Goal: Transaction & Acquisition: Purchase product/service

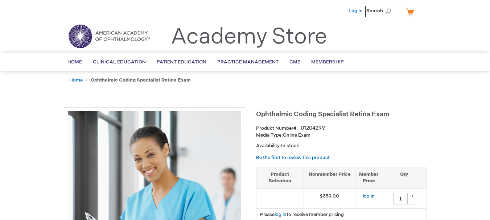
click at [353, 10] on link "Log In" at bounding box center [355, 11] width 14 height 6
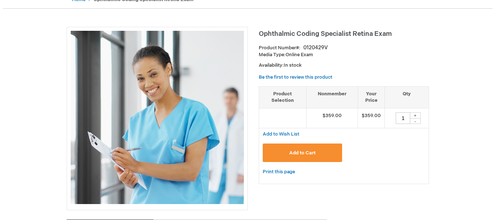
scroll to position [87, 0]
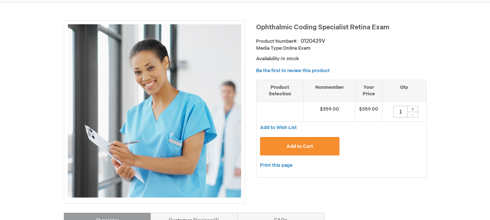
click at [303, 145] on span "Add to Cart" at bounding box center [299, 147] width 26 height 6
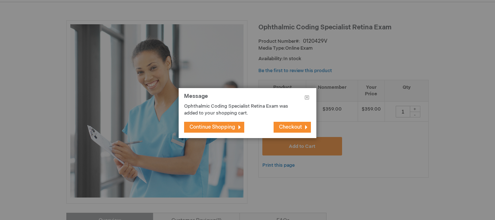
click at [297, 126] on span "Checkout" at bounding box center [290, 127] width 23 height 6
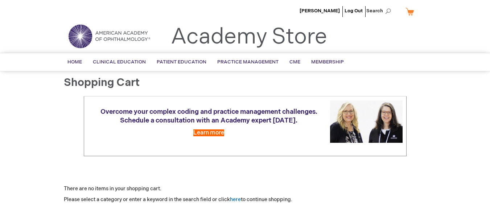
click at [413, 9] on link "My Cart" at bounding box center [412, 11] width 17 height 13
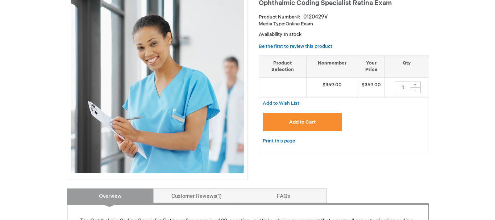
scroll to position [87, 0]
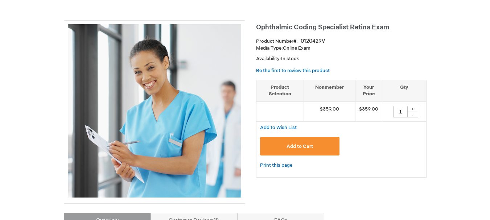
click at [311, 144] on span "Add to Cart" at bounding box center [299, 147] width 26 height 6
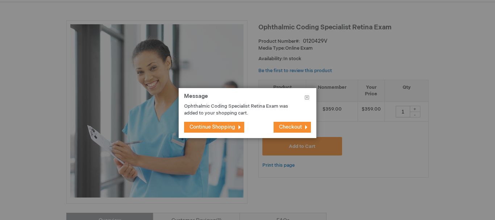
click at [280, 126] on span "Checkout" at bounding box center [290, 127] width 23 height 6
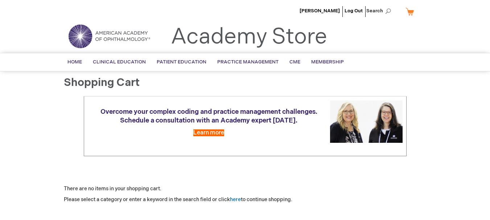
click at [409, 11] on link "My Cart" at bounding box center [412, 11] width 17 height 13
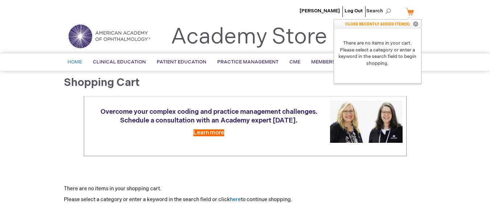
click at [70, 55] on link "Home" at bounding box center [74, 62] width 25 height 18
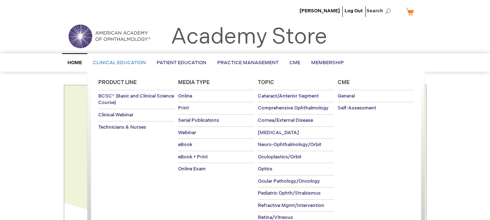
click at [124, 62] on span "Clinical Education" at bounding box center [119, 63] width 53 height 6
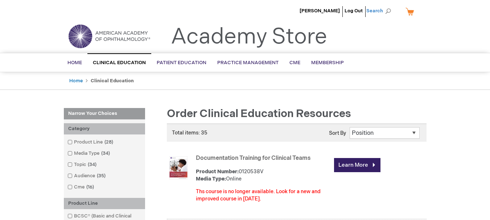
click at [383, 12] on span "Search" at bounding box center [380, 11] width 28 height 14
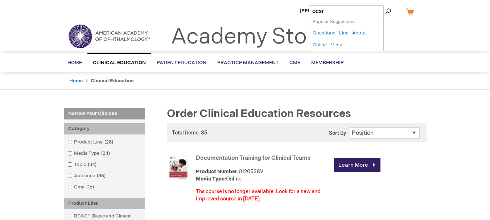
type input "ocsr"
click at [385, 5] on button "Search" at bounding box center [388, 11] width 6 height 12
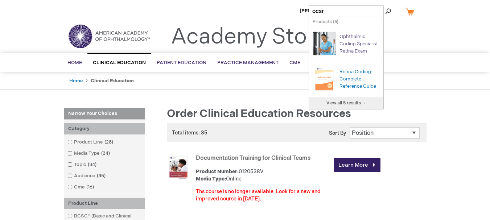
click at [350, 45] on link "Ophthalmic Coding Specialist Retina Exam" at bounding box center [358, 44] width 38 height 20
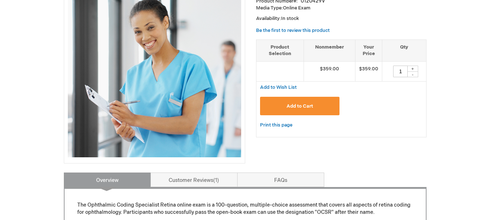
scroll to position [145, 0]
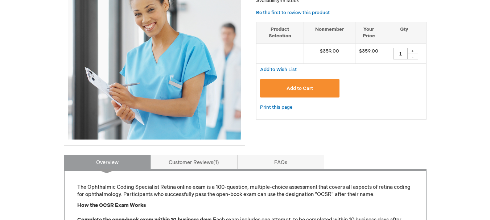
click at [296, 83] on button "Add to Cart" at bounding box center [300, 88] width 80 height 18
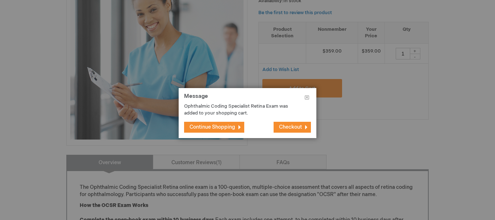
click at [236, 127] on button "Continue Shopping" at bounding box center [214, 127] width 60 height 11
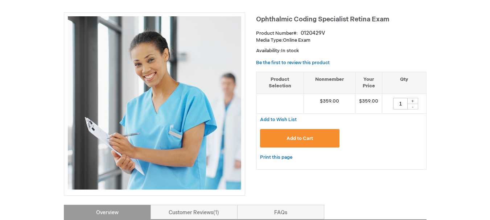
scroll to position [0, 0]
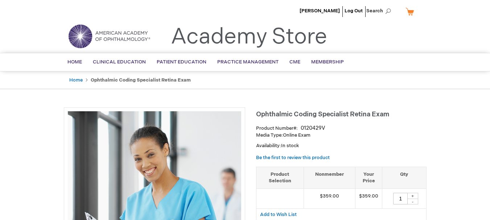
click at [411, 8] on link "My Cart" at bounding box center [412, 11] width 17 height 13
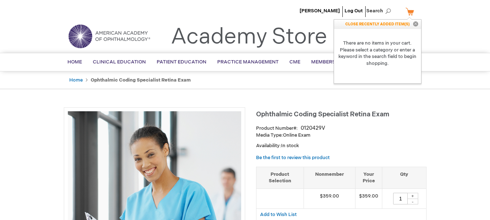
click at [409, 11] on link "My Cart" at bounding box center [412, 11] width 17 height 13
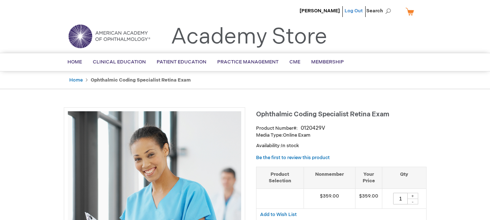
click at [358, 11] on link "Log Out" at bounding box center [353, 11] width 18 height 6
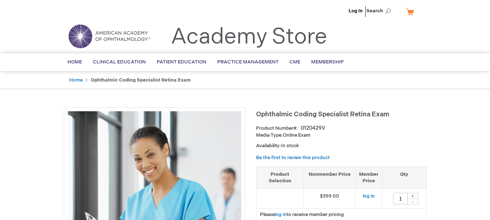
scroll to position [109, 0]
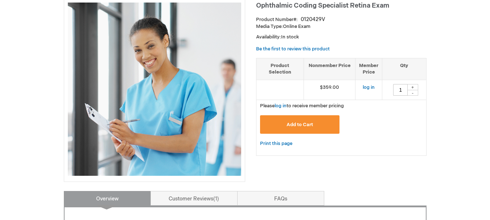
click at [280, 127] on button "Add to Cart" at bounding box center [300, 124] width 80 height 18
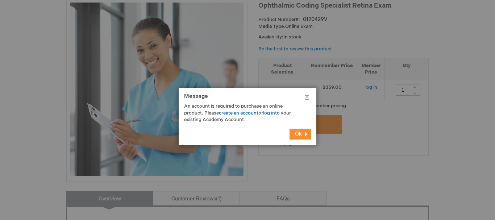
click at [292, 131] on button "Ok" at bounding box center [300, 134] width 21 height 11
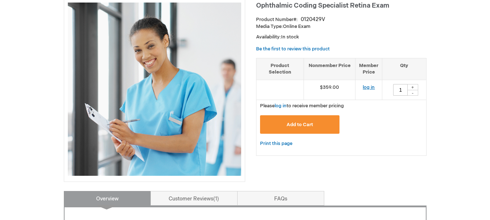
click at [366, 89] on link "log in" at bounding box center [368, 87] width 12 height 6
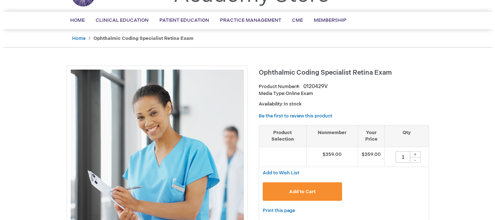
scroll to position [109, 0]
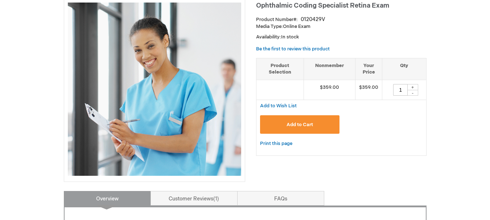
click at [312, 120] on button "Add to Cart" at bounding box center [300, 124] width 80 height 18
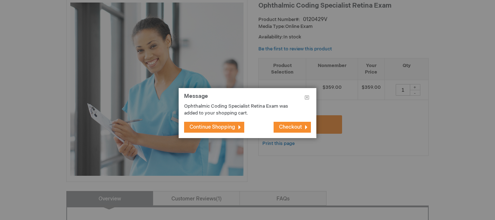
click at [282, 124] on span "Checkout" at bounding box center [290, 127] width 23 height 6
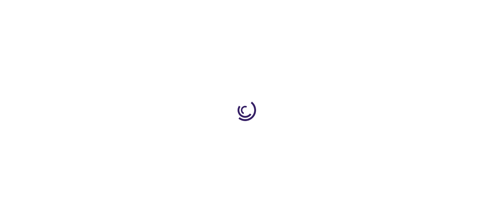
select select "US"
select select "18"
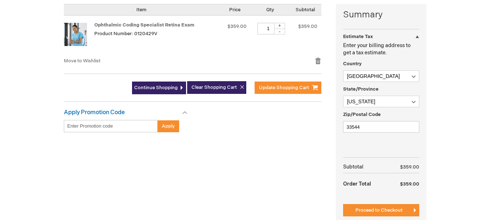
scroll to position [254, 0]
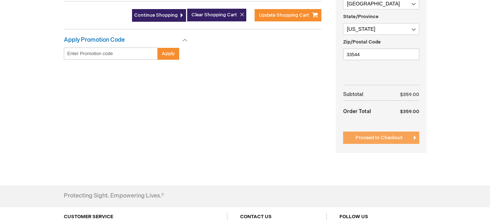
click at [360, 140] on span "Proceed to Checkout" at bounding box center [378, 138] width 47 height 6
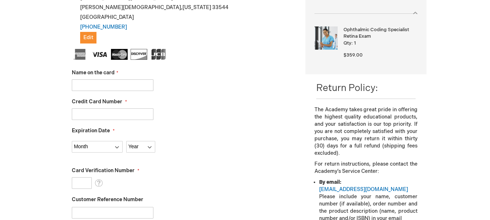
scroll to position [172, 0]
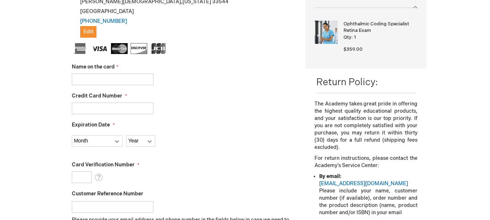
click at [126, 80] on input "Name on the card" at bounding box center [113, 80] width 82 height 12
type input "e"
type input "Evan Dunn"
click at [78, 103] on input "Credit Card Number" at bounding box center [113, 109] width 82 height 12
type input "4154178575450044"
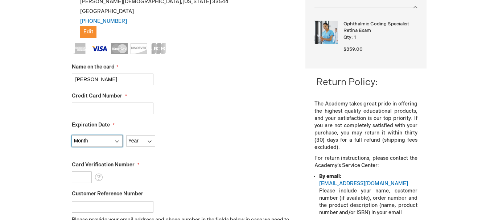
click at [101, 143] on select "Month 01 - January 02 - February 03 - March 04 - April 05 - May 06 - June 07 - …" at bounding box center [97, 141] width 51 height 12
click at [111, 138] on select "Month 01 - January 02 - February 03 - March 04 - April 05 - May 06 - June 07 - …" at bounding box center [97, 141] width 51 height 12
select select "10"
click at [72, 135] on select "Month 01 - January 02 - February 03 - March 04 - April 05 - May 06 - June 07 - …" at bounding box center [97, 141] width 51 height 12
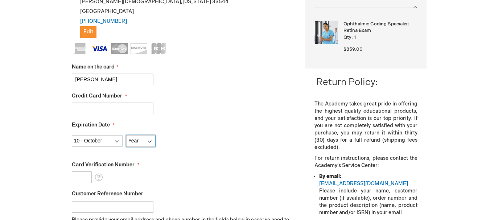
click at [133, 136] on select "Year 2025 2026 2027 2028 2029 2030 2031 2032 2033 2034 2035" at bounding box center [140, 141] width 29 height 12
select select "2029"
click at [126, 135] on select "Year 2025 2026 2027 2028 2029 2030 2031 2032 2033 2034 2035" at bounding box center [140, 141] width 29 height 12
click at [90, 179] on input "Card Verification Number" at bounding box center [82, 177] width 20 height 12
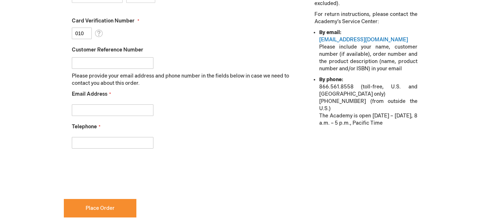
scroll to position [389, 0]
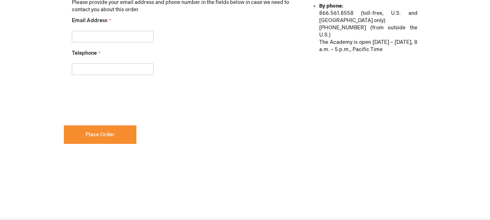
type input "010"
checkbox input "true"
click at [121, 36] on input "Email Address" at bounding box center [113, 37] width 82 height 12
type input "rbarrios@retinacaretampa.com"
click at [113, 72] on input "Telephone" at bounding box center [113, 69] width 82 height 12
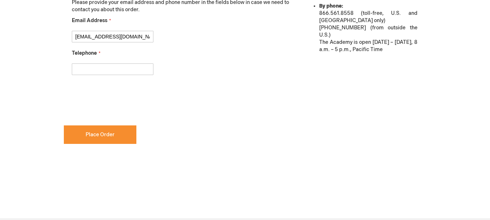
click at [113, 72] on input "Telephone" at bounding box center [113, 69] width 82 height 12
type input "8139733333"
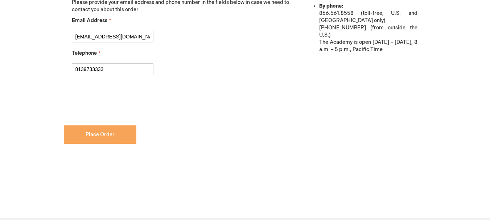
click at [101, 134] on span "Place Order" at bounding box center [100, 135] width 29 height 6
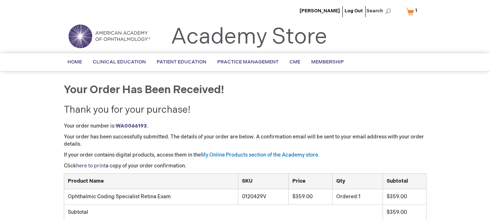
click at [87, 164] on link "here to print" at bounding box center [90, 166] width 29 height 6
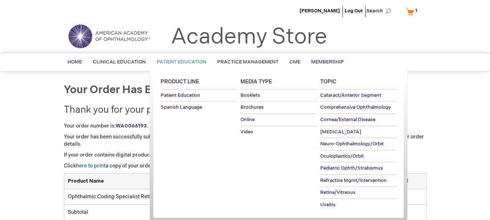
click at [195, 62] on span "Patient Education" at bounding box center [182, 62] width 50 height 6
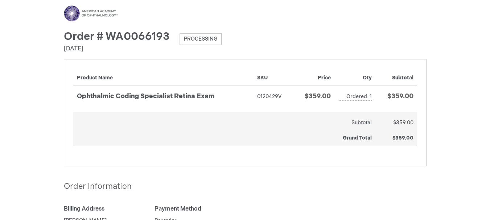
click at [197, 41] on span "Processing" at bounding box center [200, 39] width 42 height 12
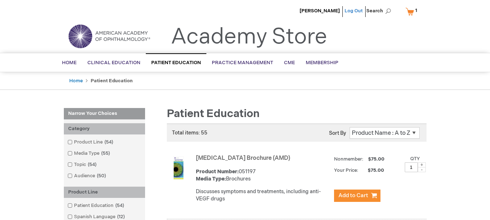
click at [359, 10] on link "Log Out" at bounding box center [353, 11] width 18 height 6
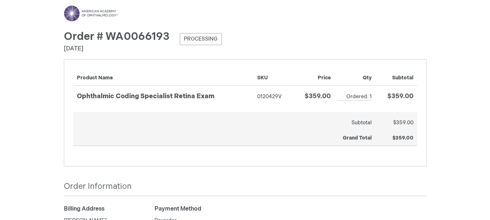
drag, startPoint x: 257, startPoint y: 96, endPoint x: 286, endPoint y: 101, distance: 30.0
click at [286, 101] on td "0120429V" at bounding box center [272, 99] width 39 height 26
drag, startPoint x: 255, startPoint y: 92, endPoint x: 263, endPoint y: 92, distance: 8.0
click at [263, 92] on td "0120429V" at bounding box center [272, 99] width 39 height 26
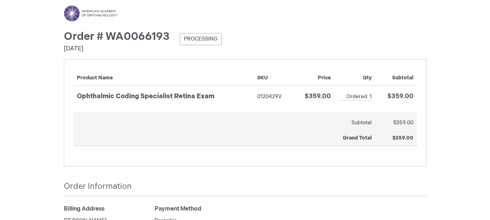
click at [260, 101] on td "0120429V" at bounding box center [272, 99] width 39 height 26
drag, startPoint x: 262, startPoint y: 97, endPoint x: 280, endPoint y: 100, distance: 18.3
click at [280, 100] on td "0120429V" at bounding box center [272, 99] width 39 height 26
click at [260, 107] on td "0120429V" at bounding box center [272, 99] width 39 height 26
drag, startPoint x: 256, startPoint y: 96, endPoint x: 280, endPoint y: 100, distance: 24.9
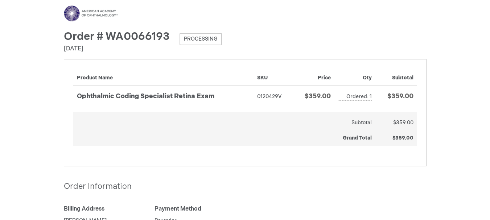
click at [280, 100] on td "0120429V" at bounding box center [272, 99] width 39 height 26
copy td "0120429V"
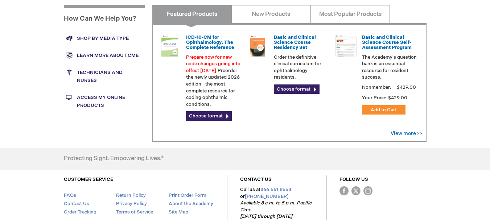
scroll to position [217, 0]
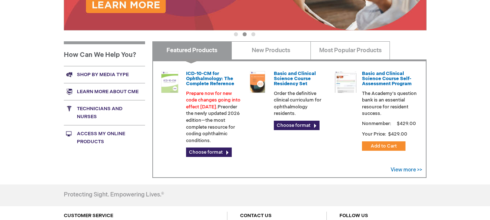
click at [91, 111] on link "Technicians and nurses" at bounding box center [104, 112] width 81 height 25
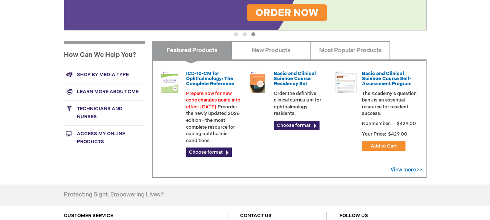
click at [93, 107] on link "Technicians and nurses" at bounding box center [104, 112] width 81 height 25
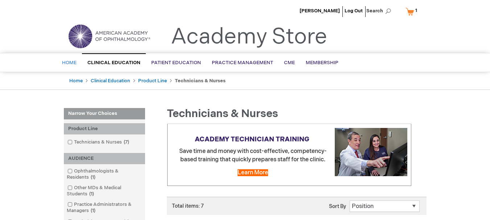
click at [67, 59] on link "Home" at bounding box center [69, 63] width 25 height 18
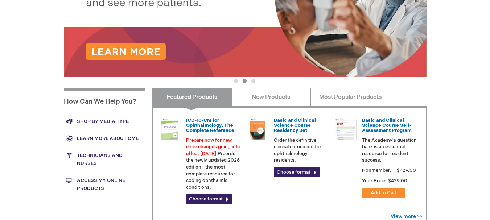
scroll to position [181, 0]
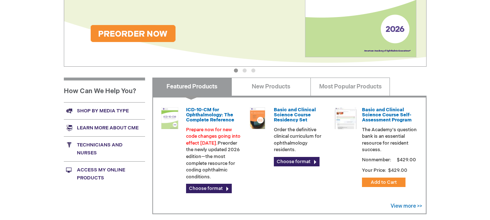
click at [95, 175] on link "Access My Online Products" at bounding box center [104, 173] width 81 height 25
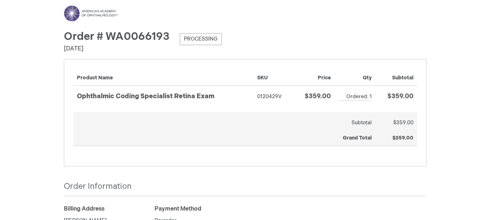
click at [85, 9] on img at bounding box center [91, 13] width 54 height 16
